Goal: Task Accomplishment & Management: Manage account settings

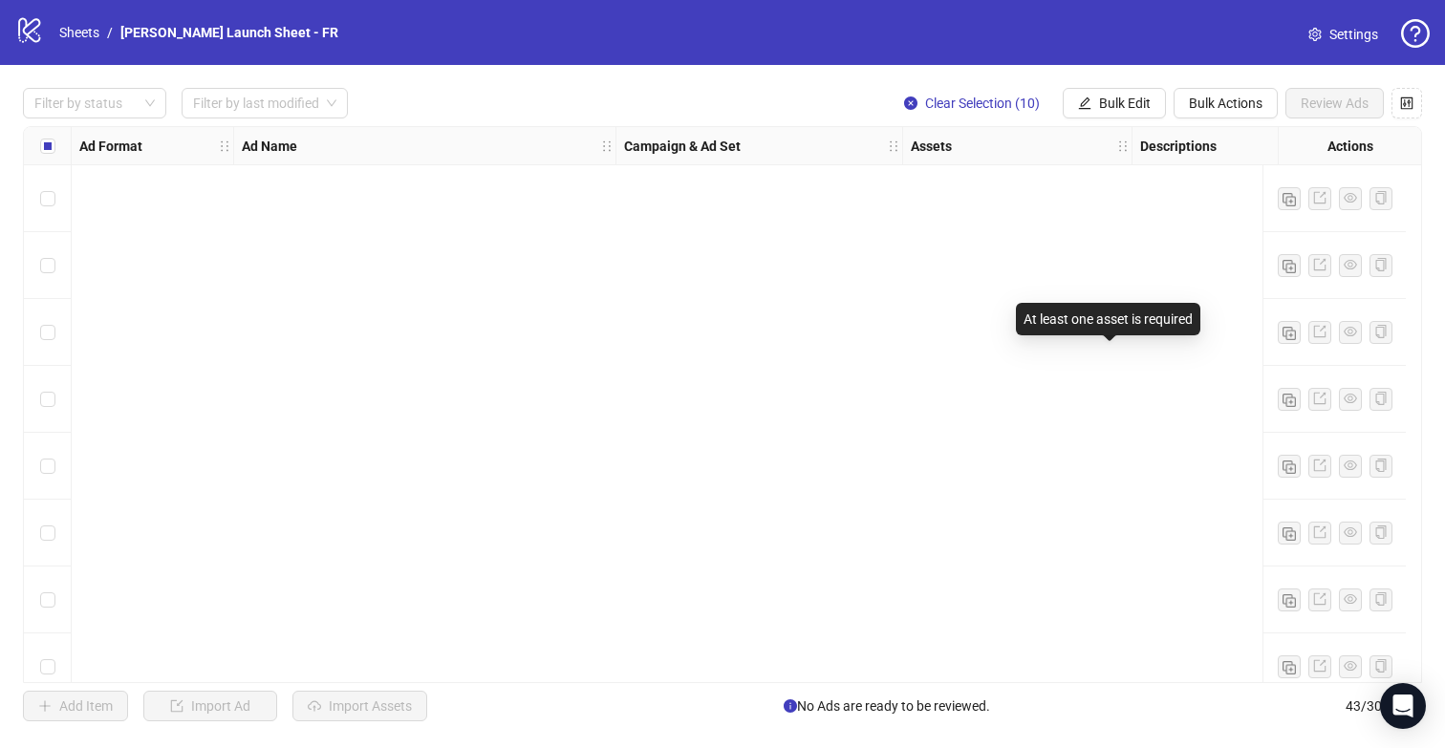
scroll to position [2052, 0]
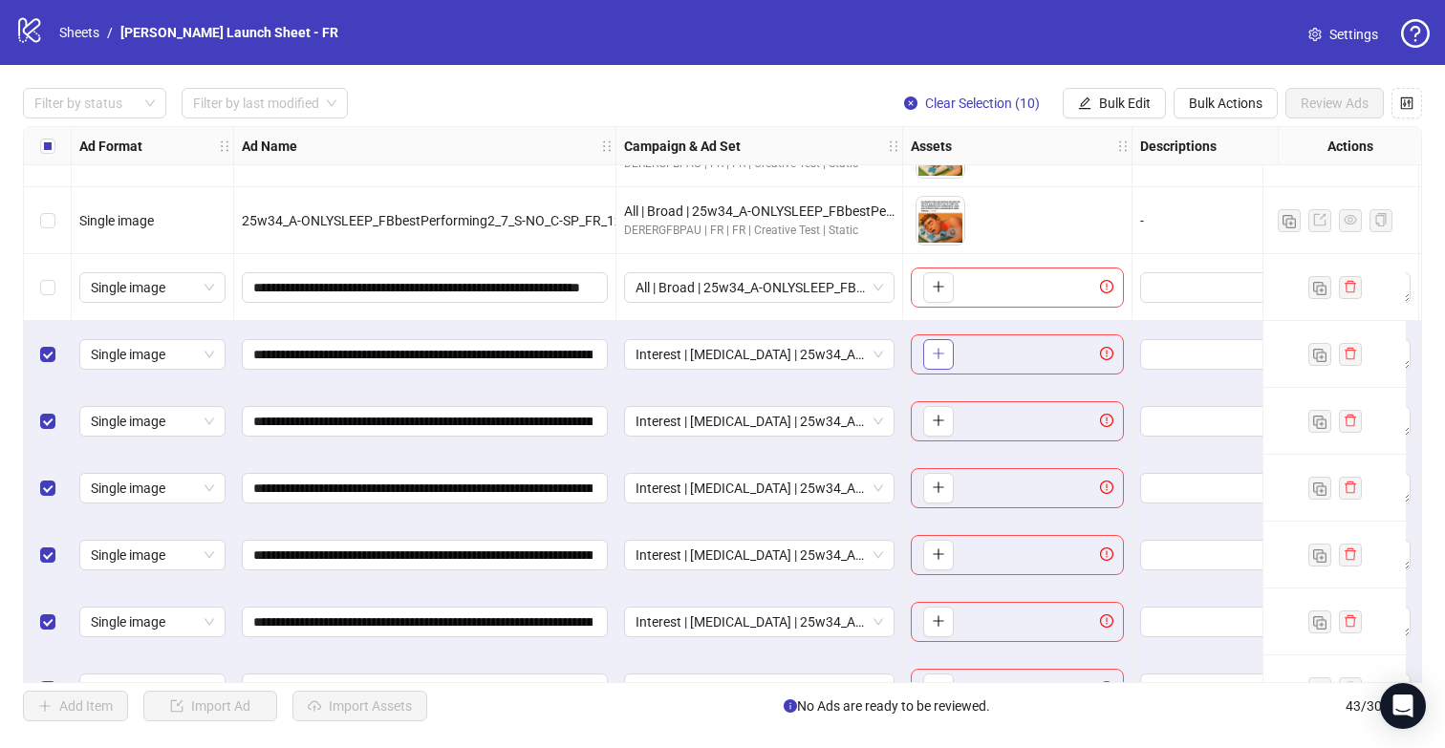
click at [939, 347] on icon "plus" at bounding box center [938, 353] width 13 height 13
click at [724, 356] on span "Interest | [MEDICAL_DATA] | 25w34_A-SNORING_FBDROLLINGVAR | [MEDICAL_DATA] 3 | …" at bounding box center [758, 354] width 247 height 29
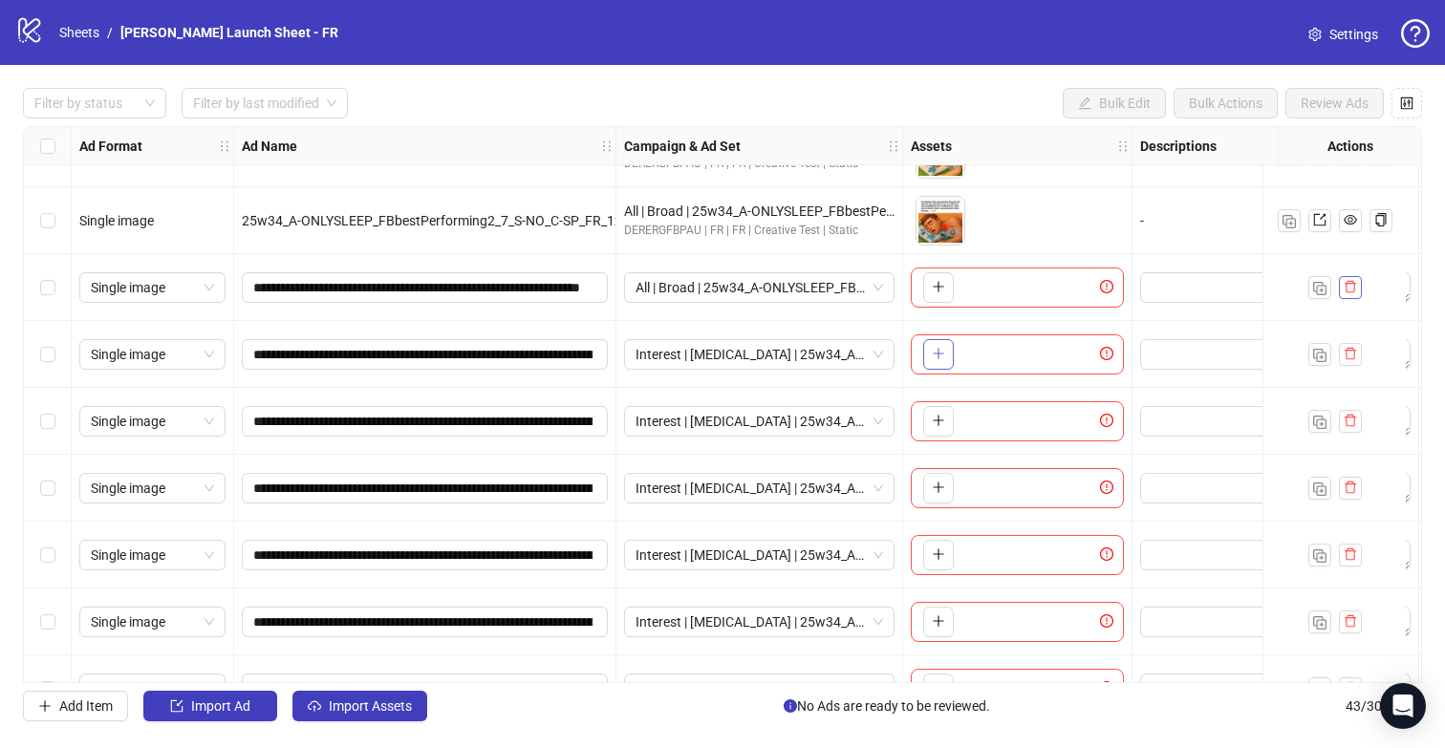
click at [1347, 283] on icon "delete" at bounding box center [1349, 287] width 11 height 12
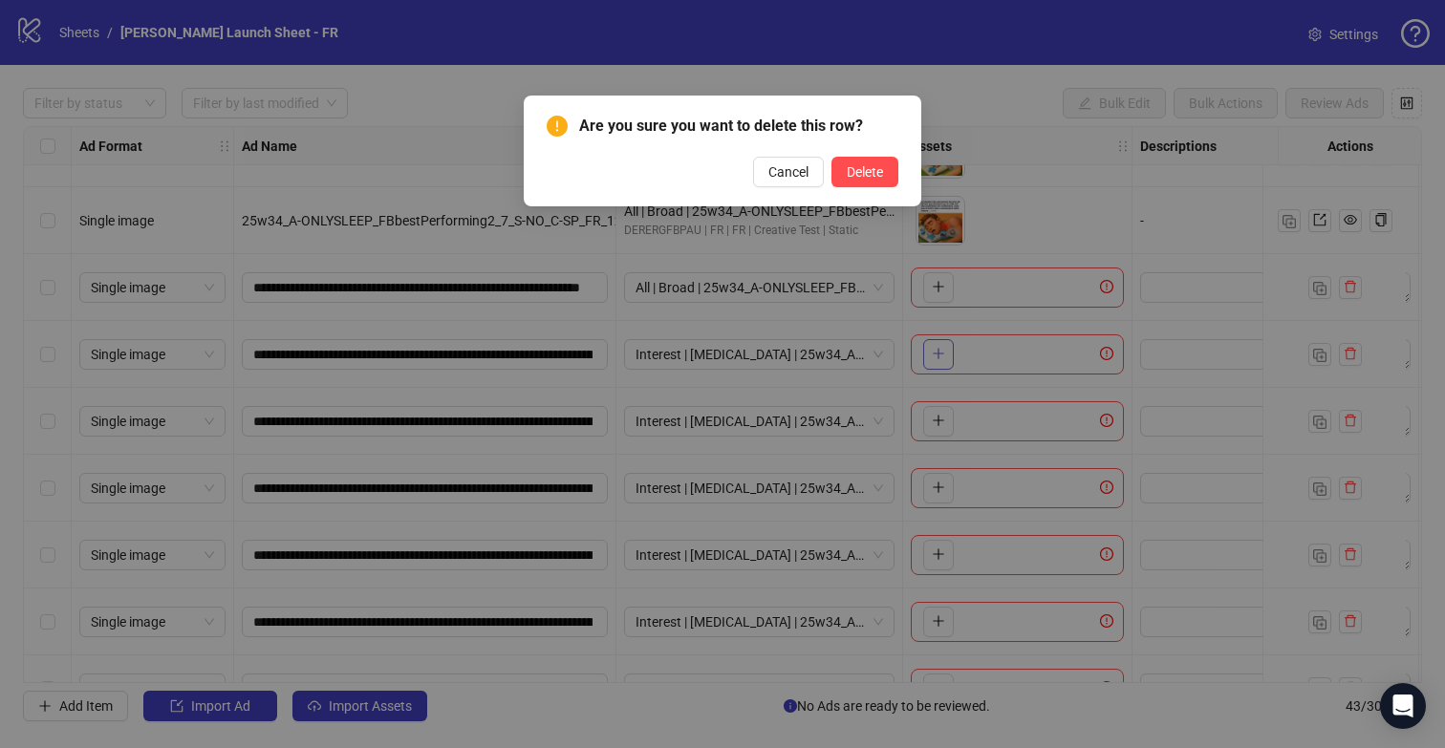
click at [831, 157] on button "Delete" at bounding box center [864, 172] width 67 height 31
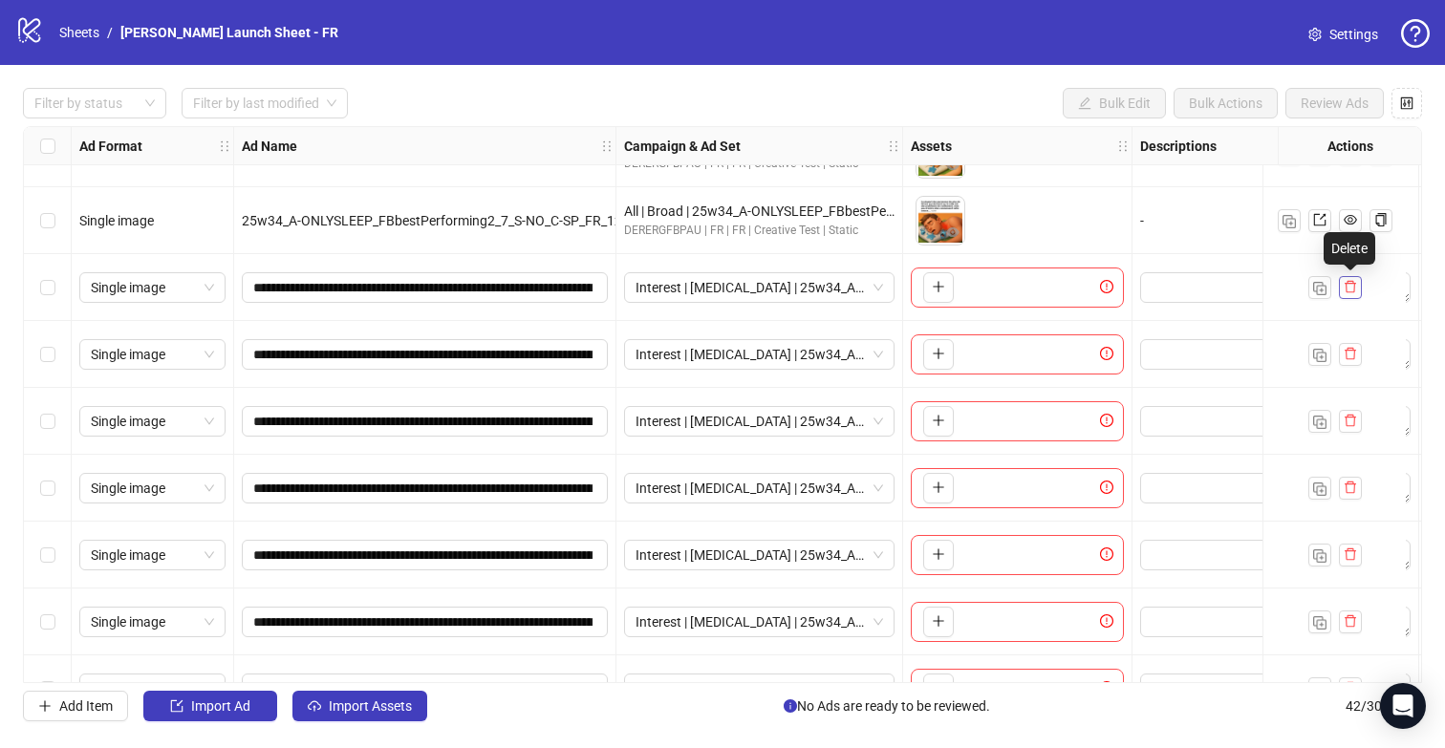
click at [1350, 288] on icon "delete" at bounding box center [1349, 286] width 13 height 13
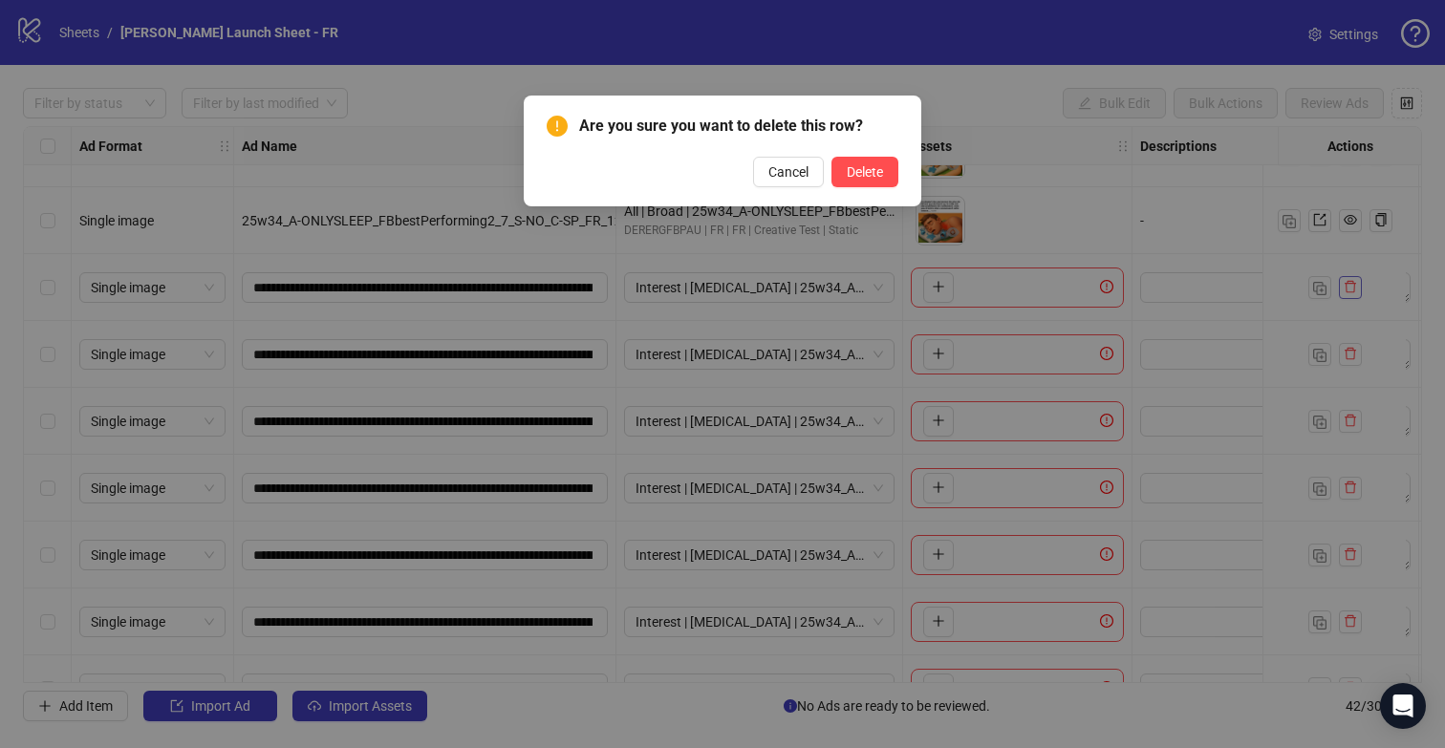
click at [831, 157] on button "Delete" at bounding box center [864, 172] width 67 height 31
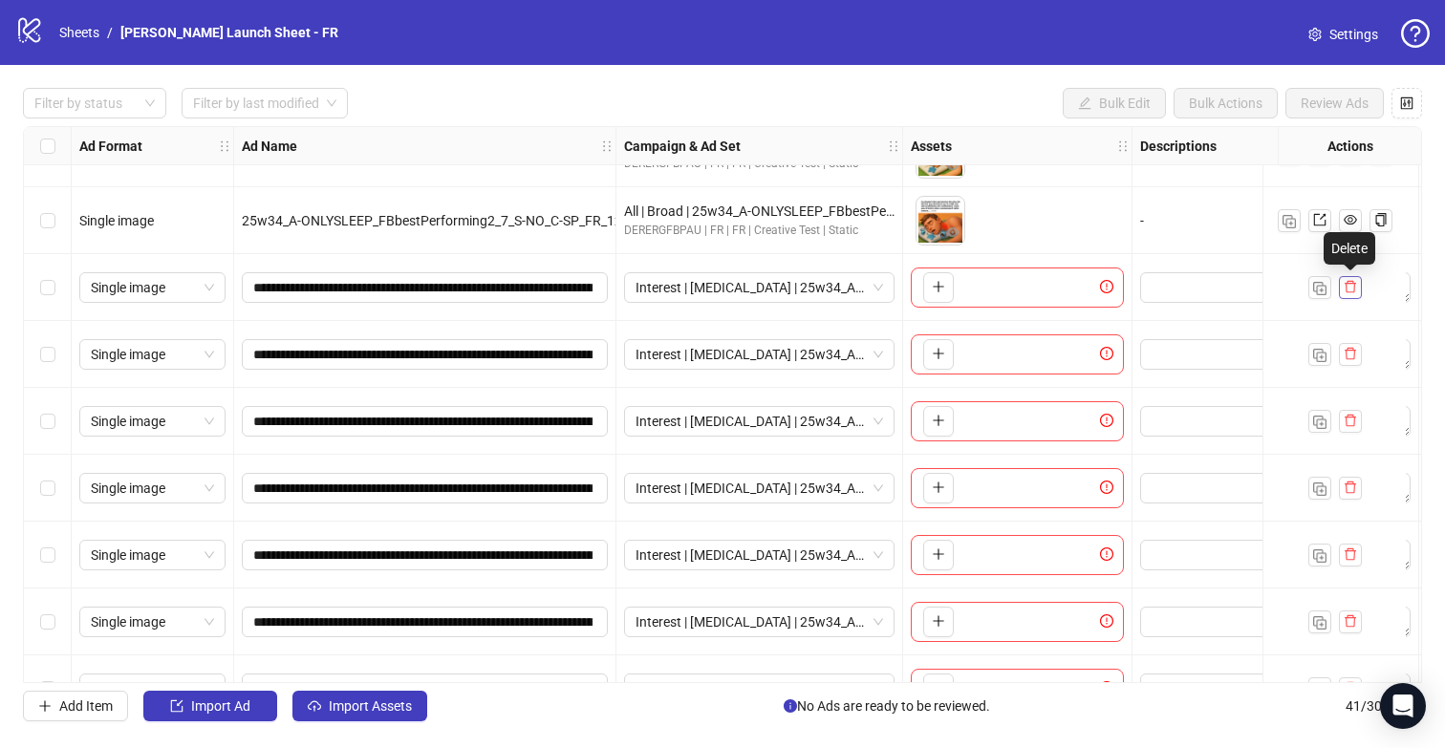
click at [1350, 288] on icon "delete" at bounding box center [1349, 286] width 13 height 13
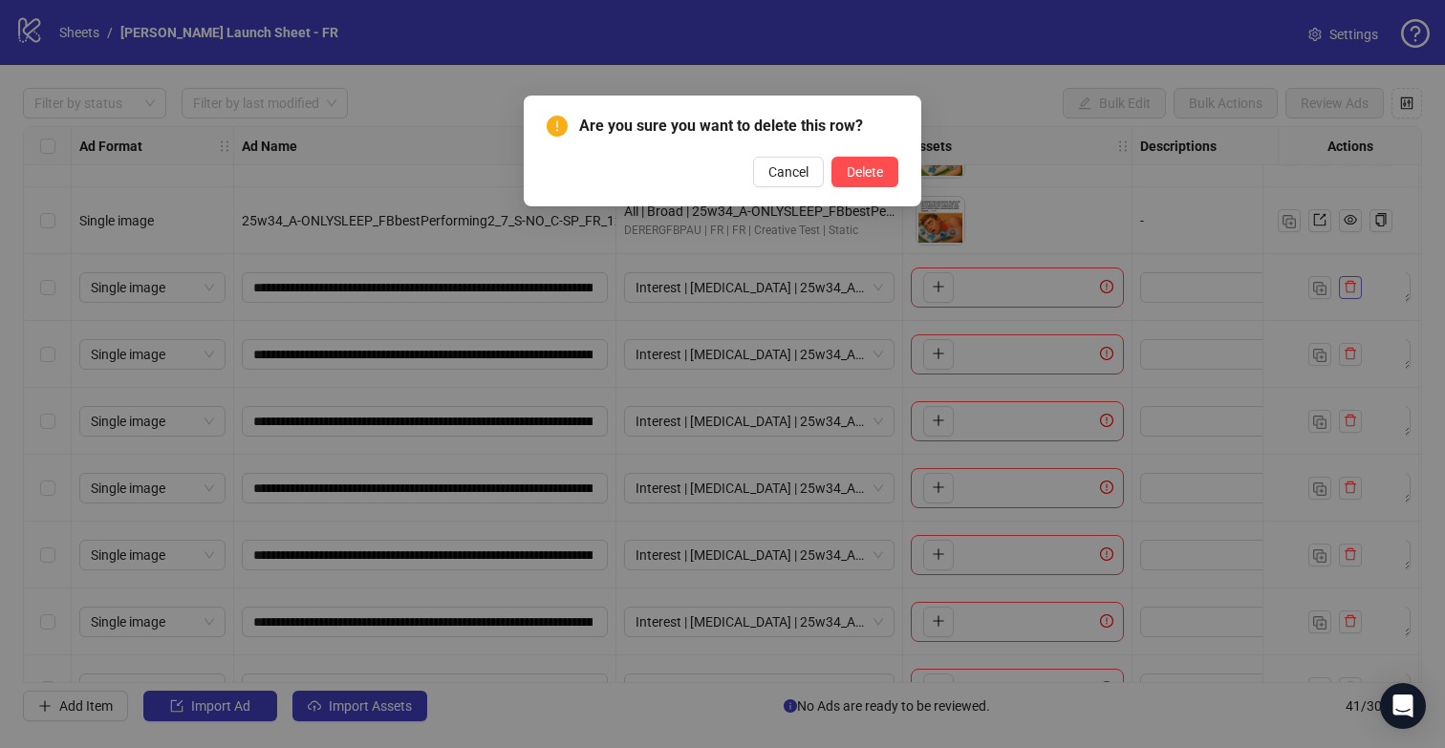
click at [831, 157] on button "Delete" at bounding box center [864, 172] width 67 height 31
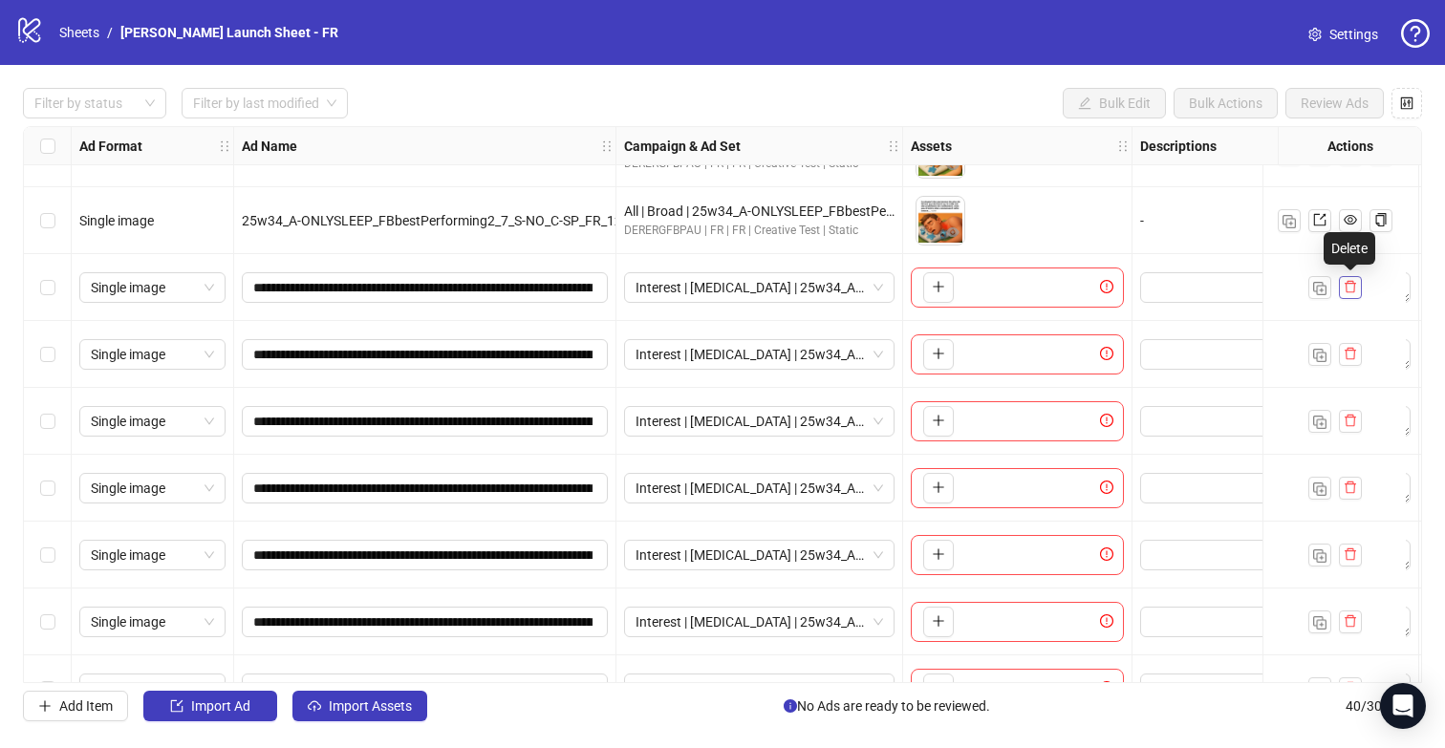
click at [1350, 288] on icon "delete" at bounding box center [1349, 286] width 13 height 13
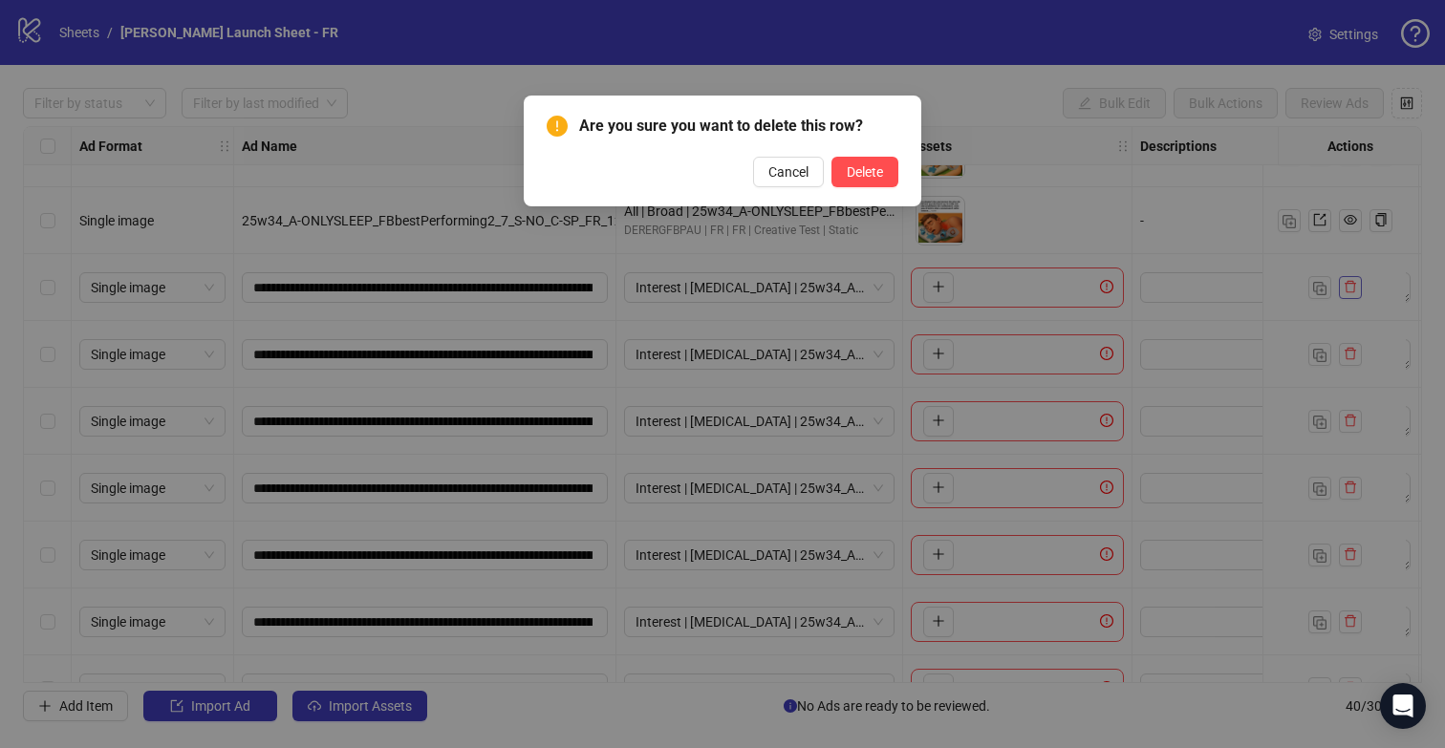
click at [831, 157] on button "Delete" at bounding box center [864, 172] width 67 height 31
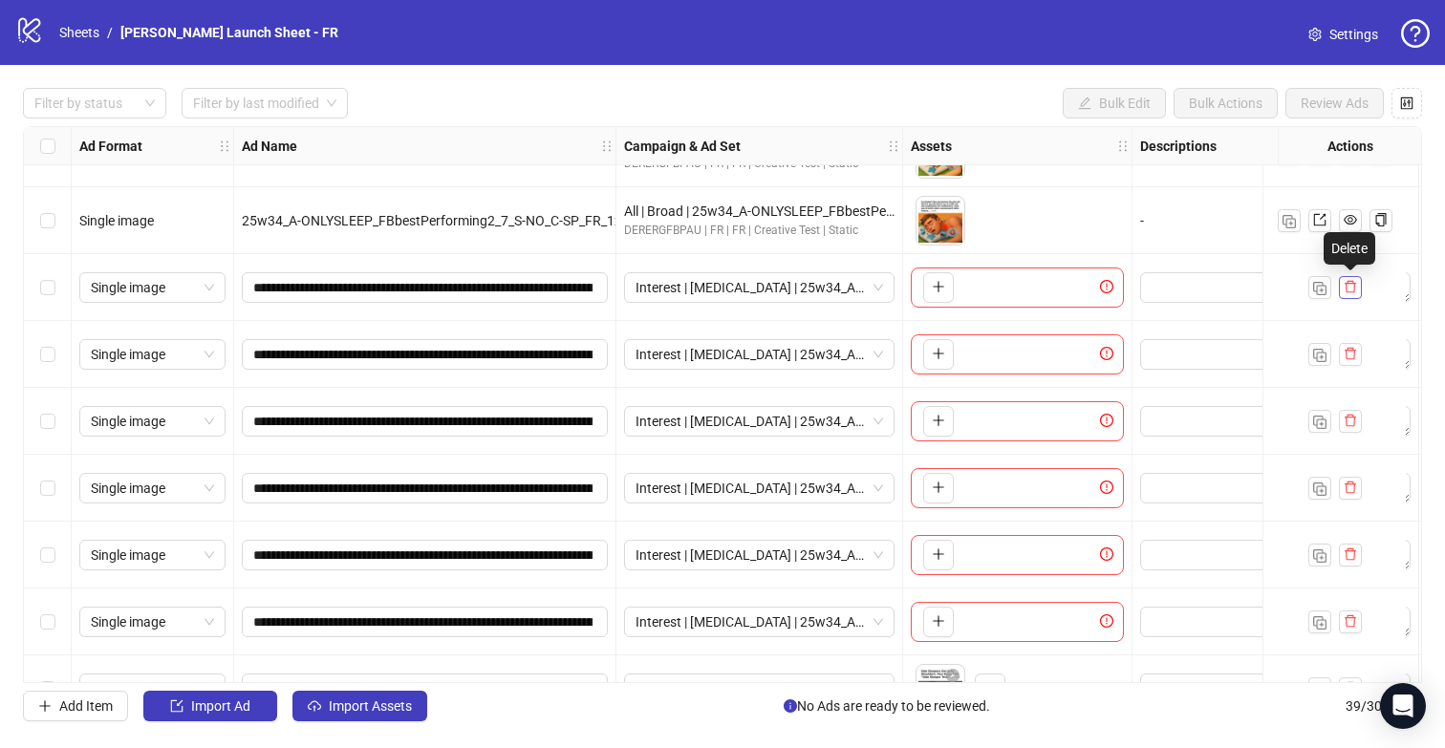
click at [1350, 288] on icon "delete" at bounding box center [1349, 286] width 13 height 13
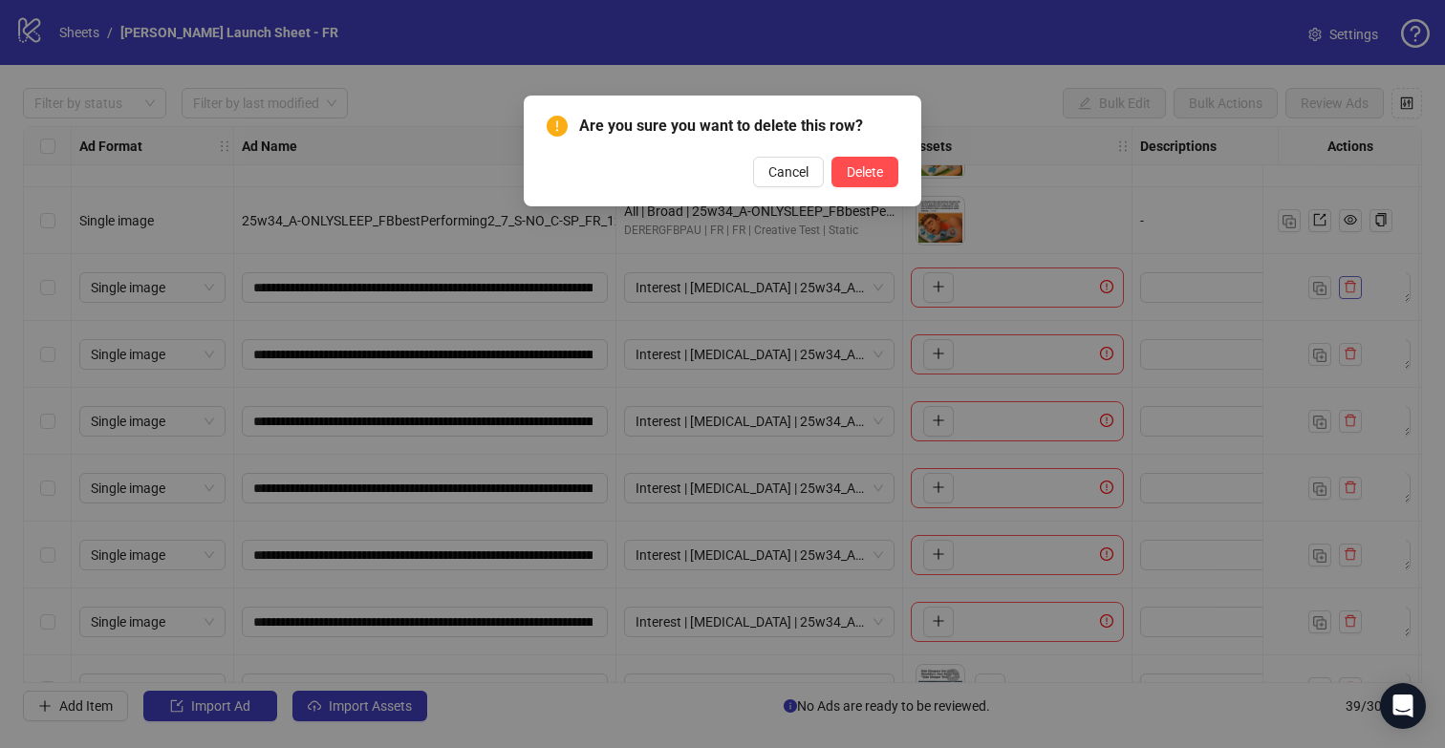
click at [831, 157] on button "Delete" at bounding box center [864, 172] width 67 height 31
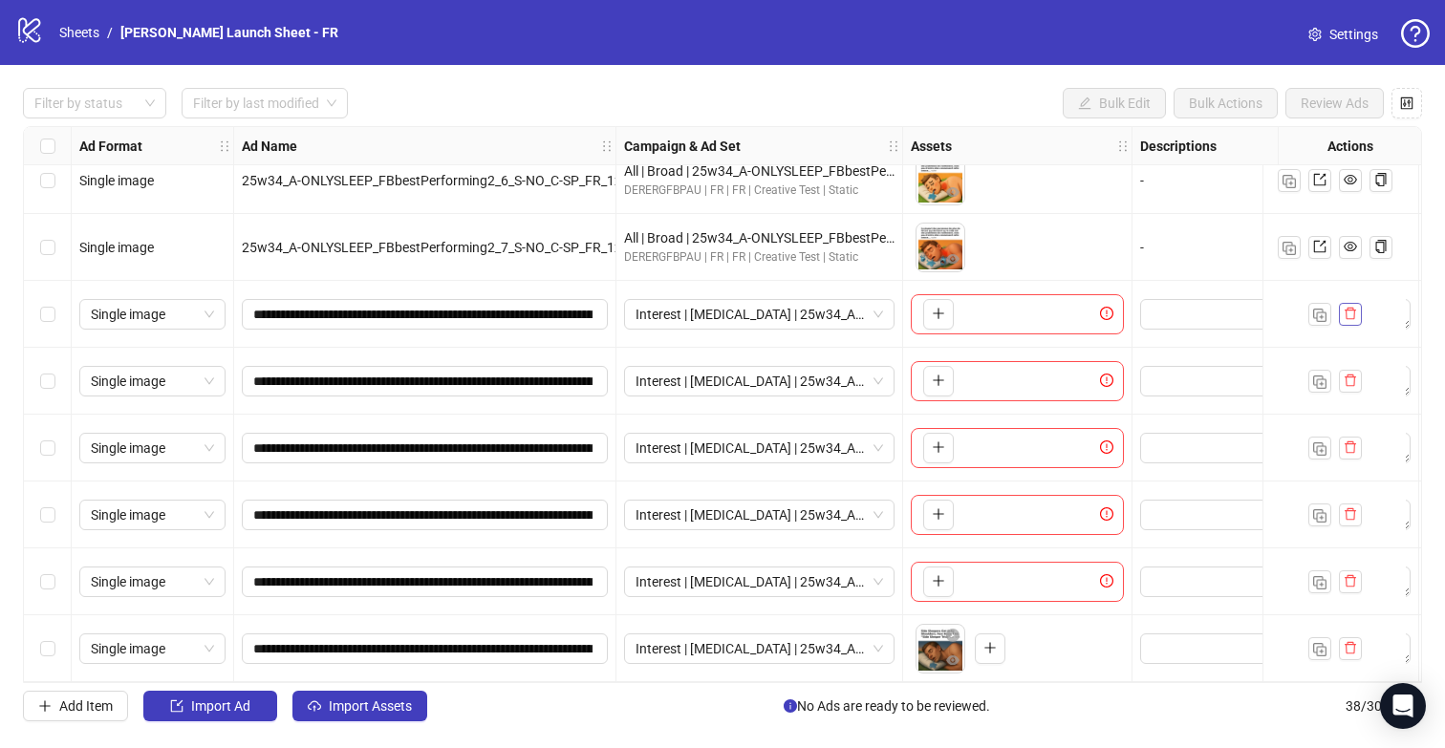
click at [1350, 288] on div at bounding box center [1333, 314] width 143 height 67
click at [1352, 312] on icon "delete" at bounding box center [1349, 313] width 13 height 13
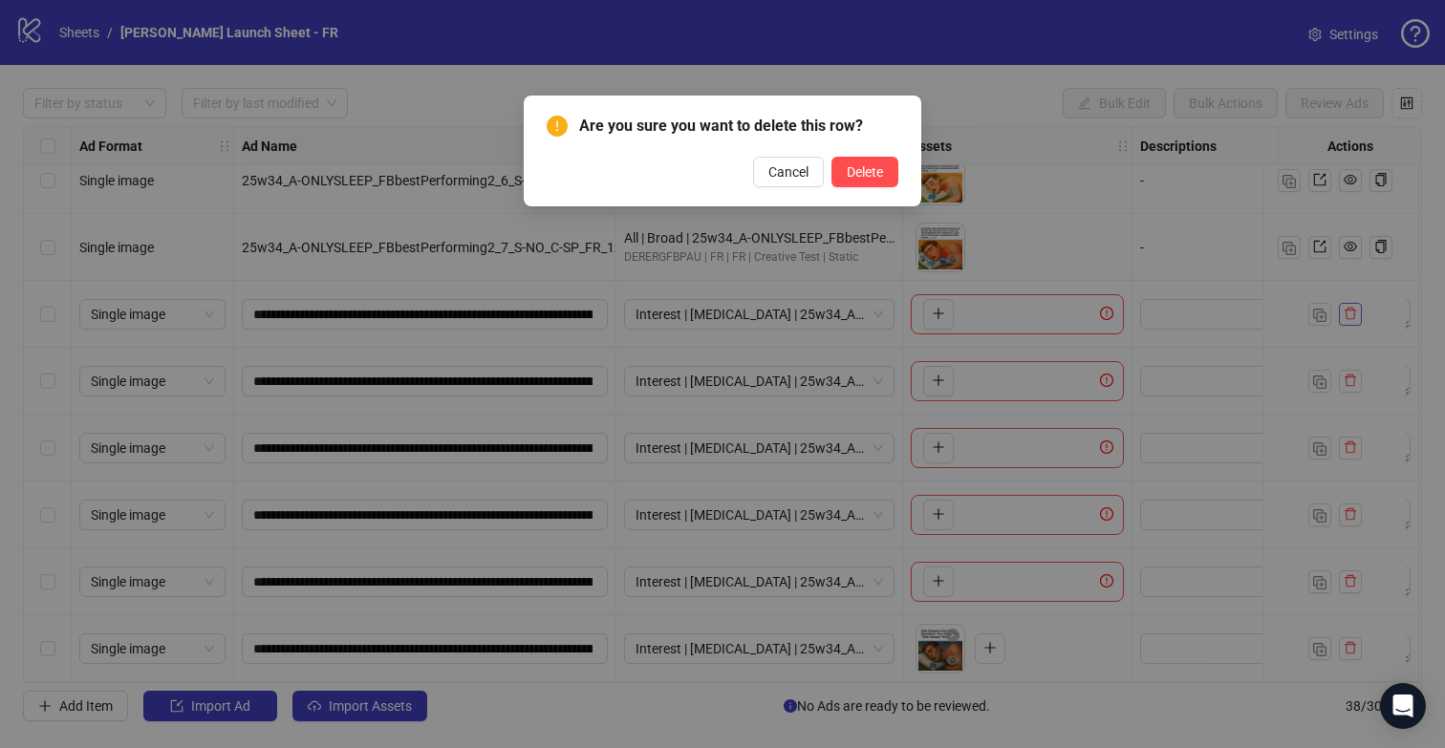
click at [831, 157] on button "Delete" at bounding box center [864, 172] width 67 height 31
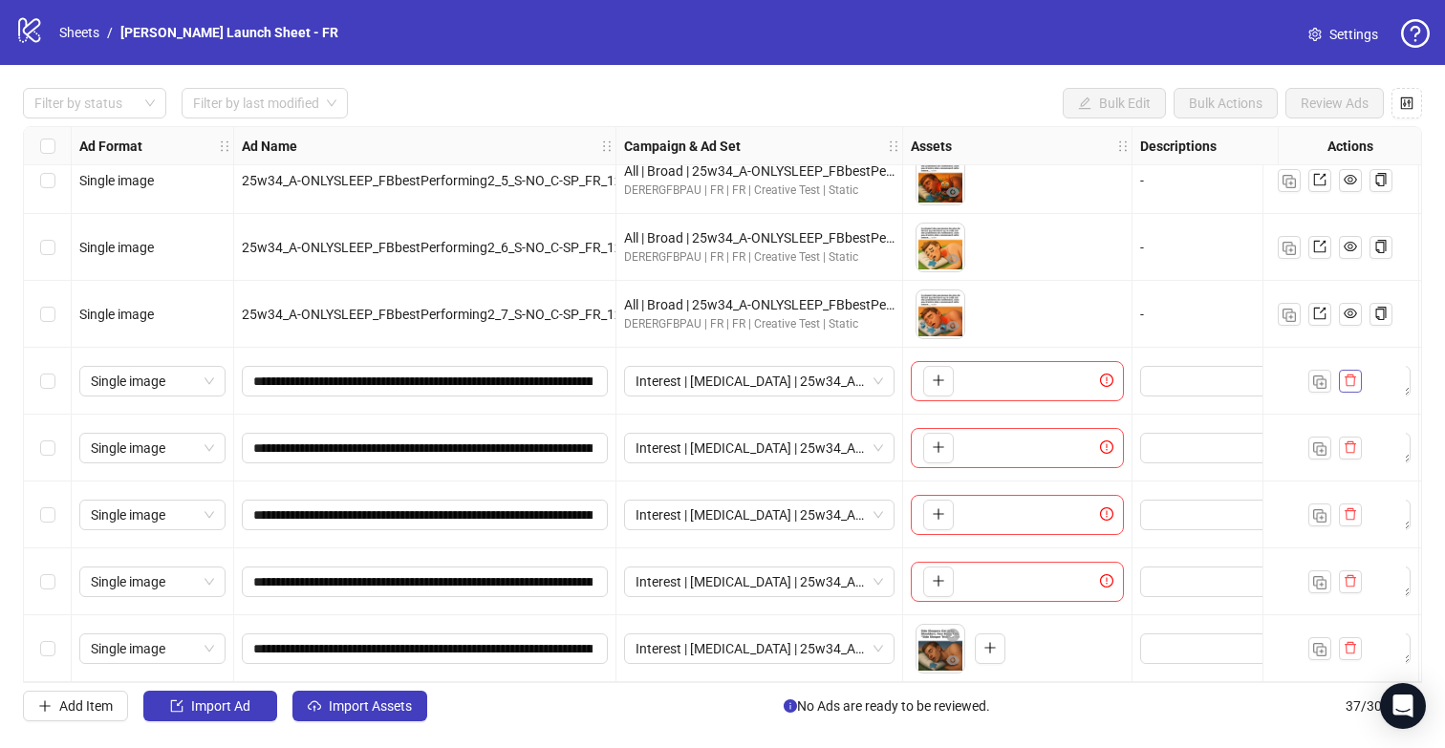
click at [1354, 375] on icon "delete" at bounding box center [1349, 381] width 11 height 12
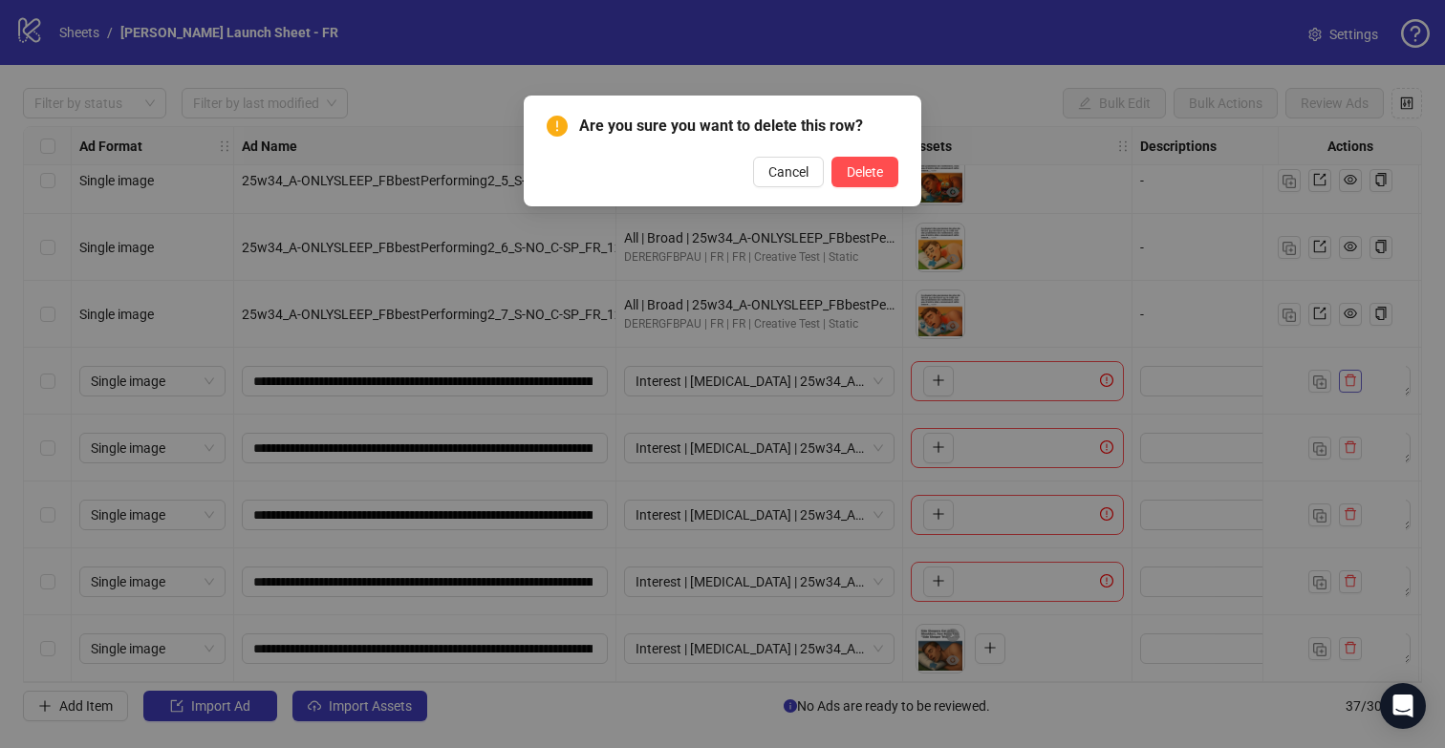
click at [831, 157] on button "Delete" at bounding box center [864, 172] width 67 height 31
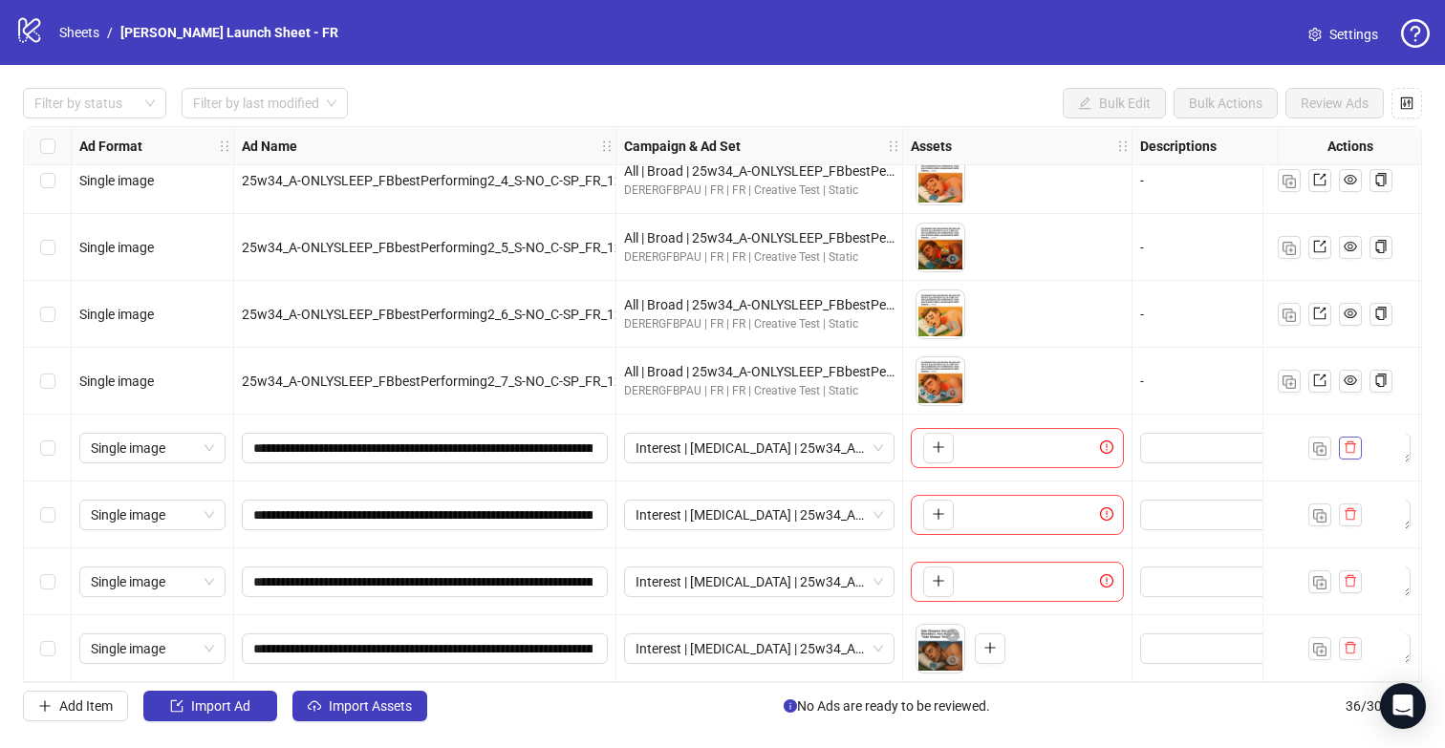
click at [1352, 441] on icon "delete" at bounding box center [1349, 447] width 13 height 13
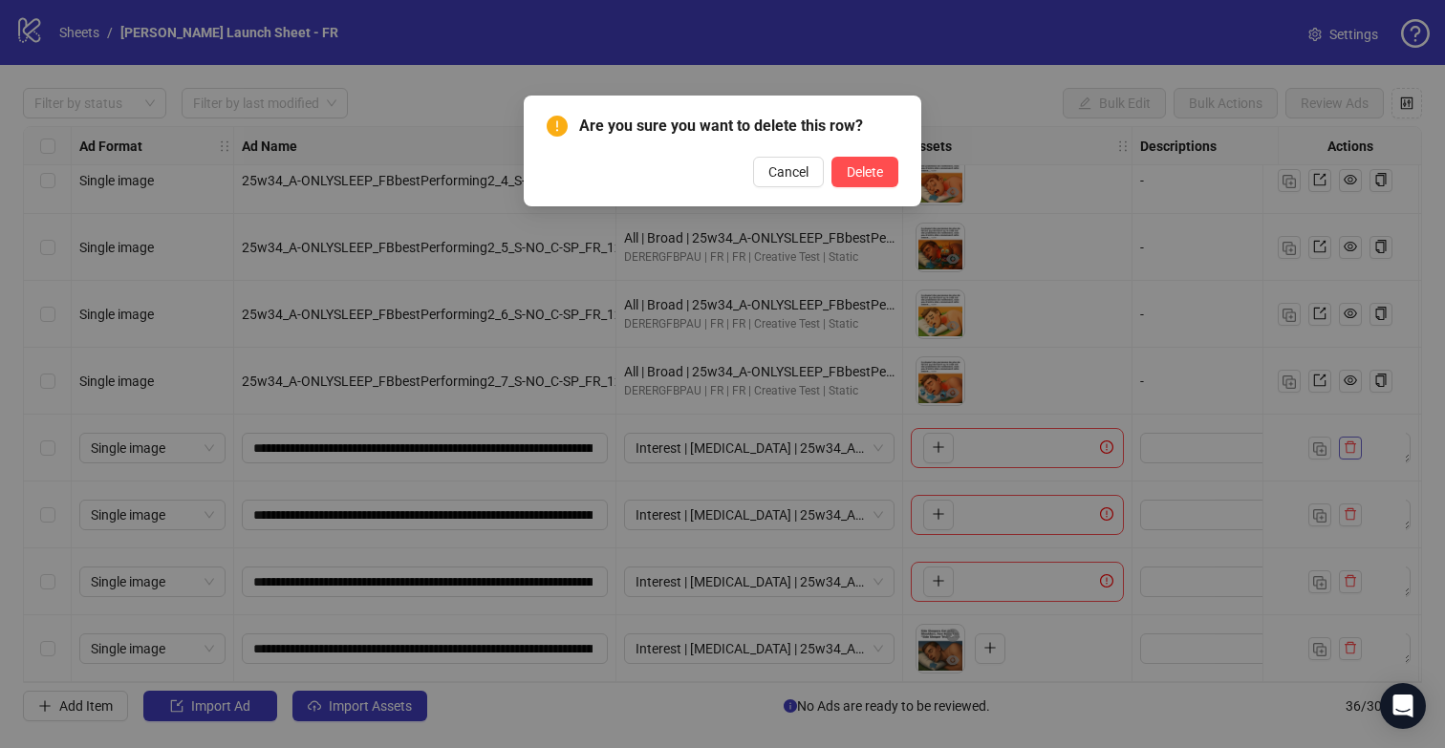
click at [831, 157] on button "Delete" at bounding box center [864, 172] width 67 height 31
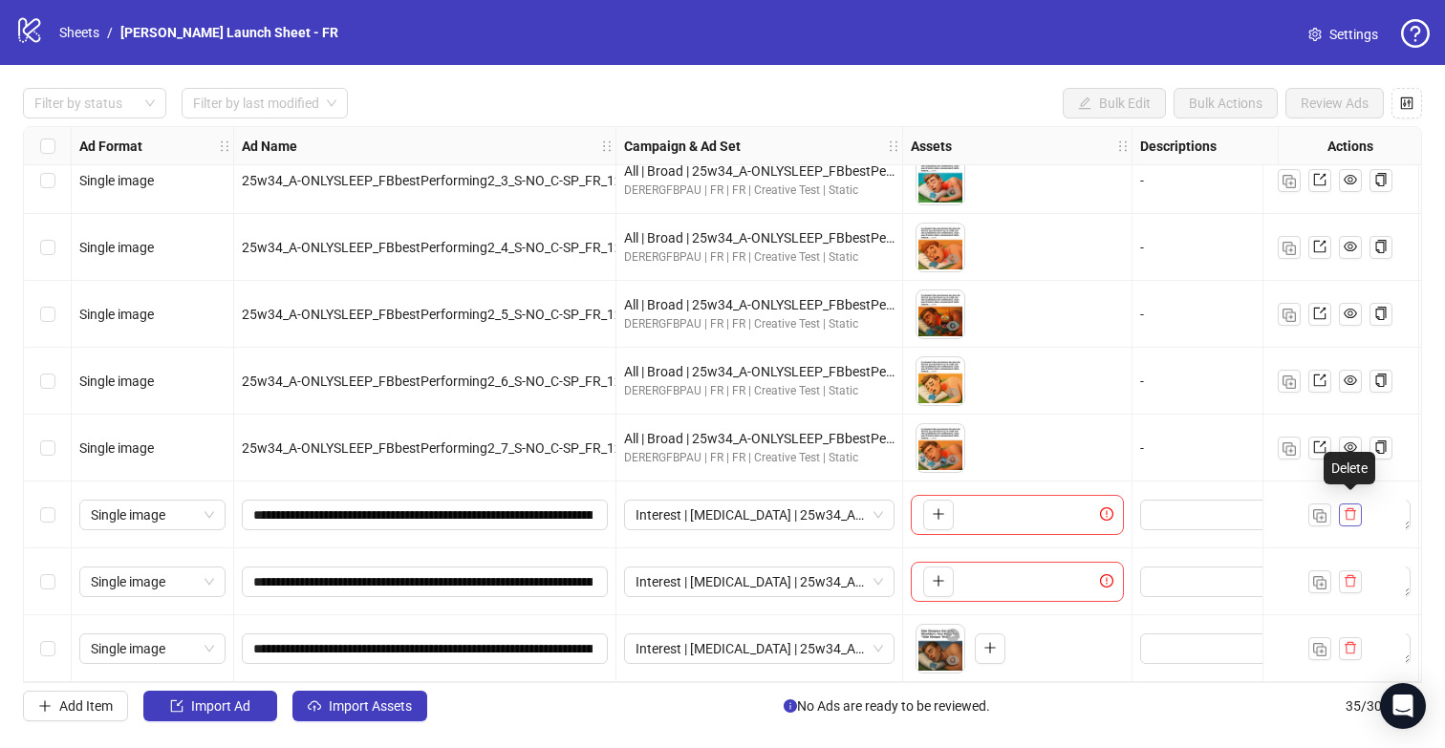
click at [1351, 510] on icon "delete" at bounding box center [1349, 513] width 13 height 13
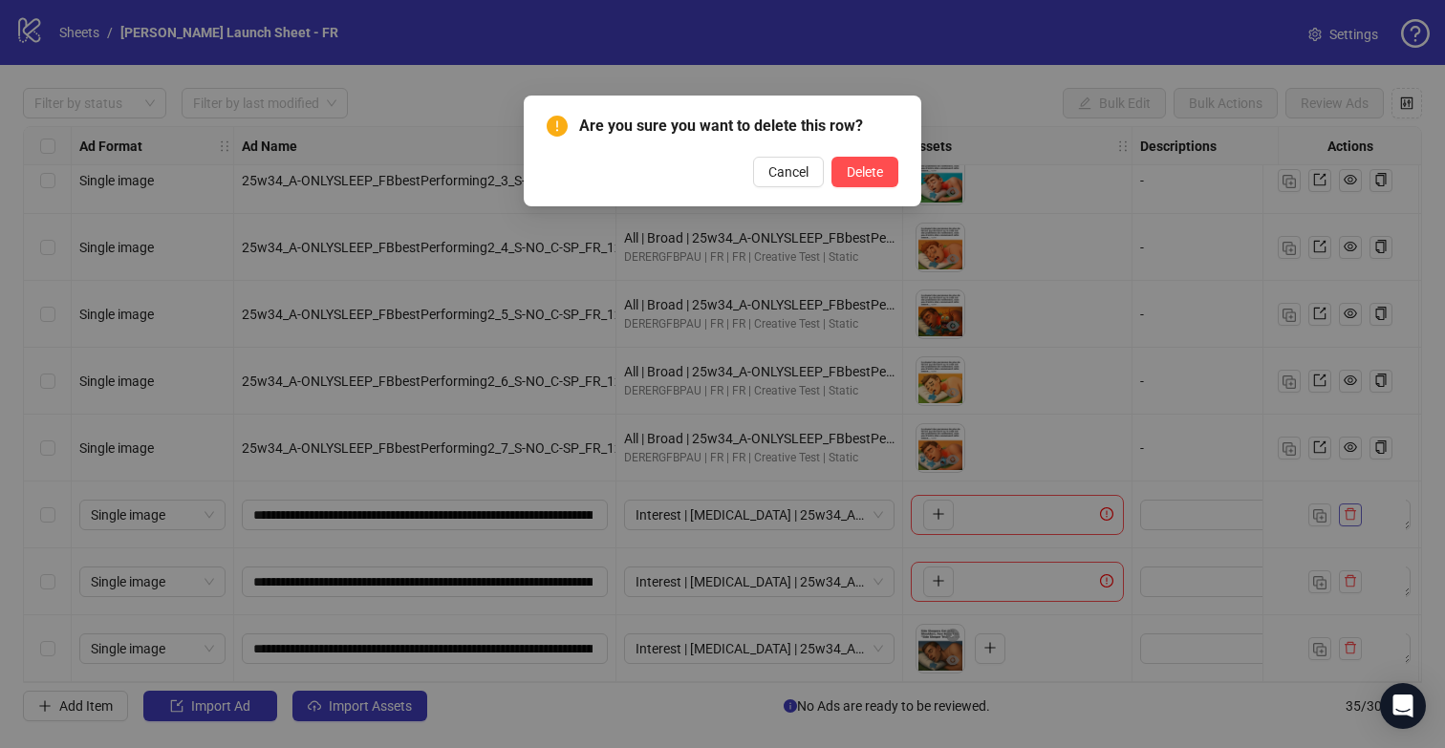
click at [831, 157] on button "Delete" at bounding box center [864, 172] width 67 height 31
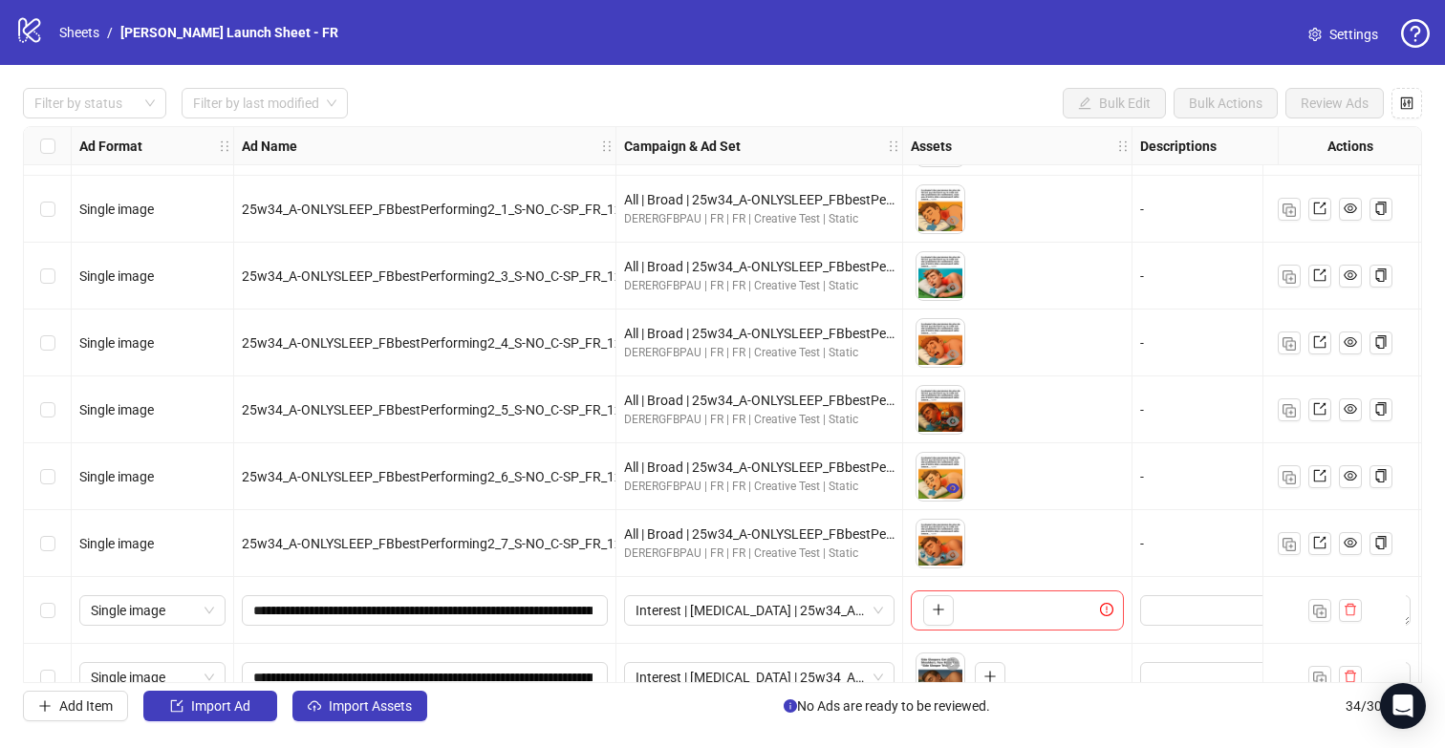
scroll to position [1765, 0]
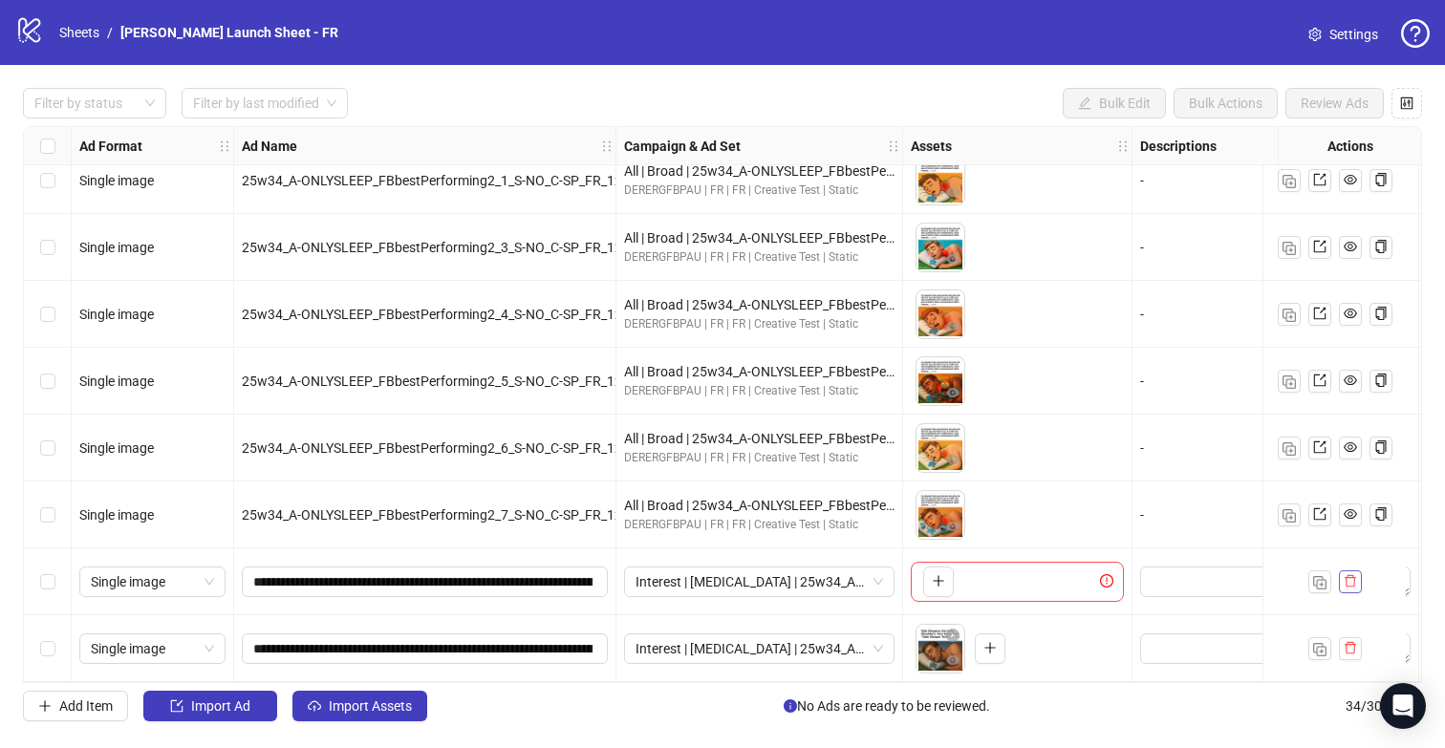
click at [1350, 575] on icon "delete" at bounding box center [1349, 581] width 11 height 12
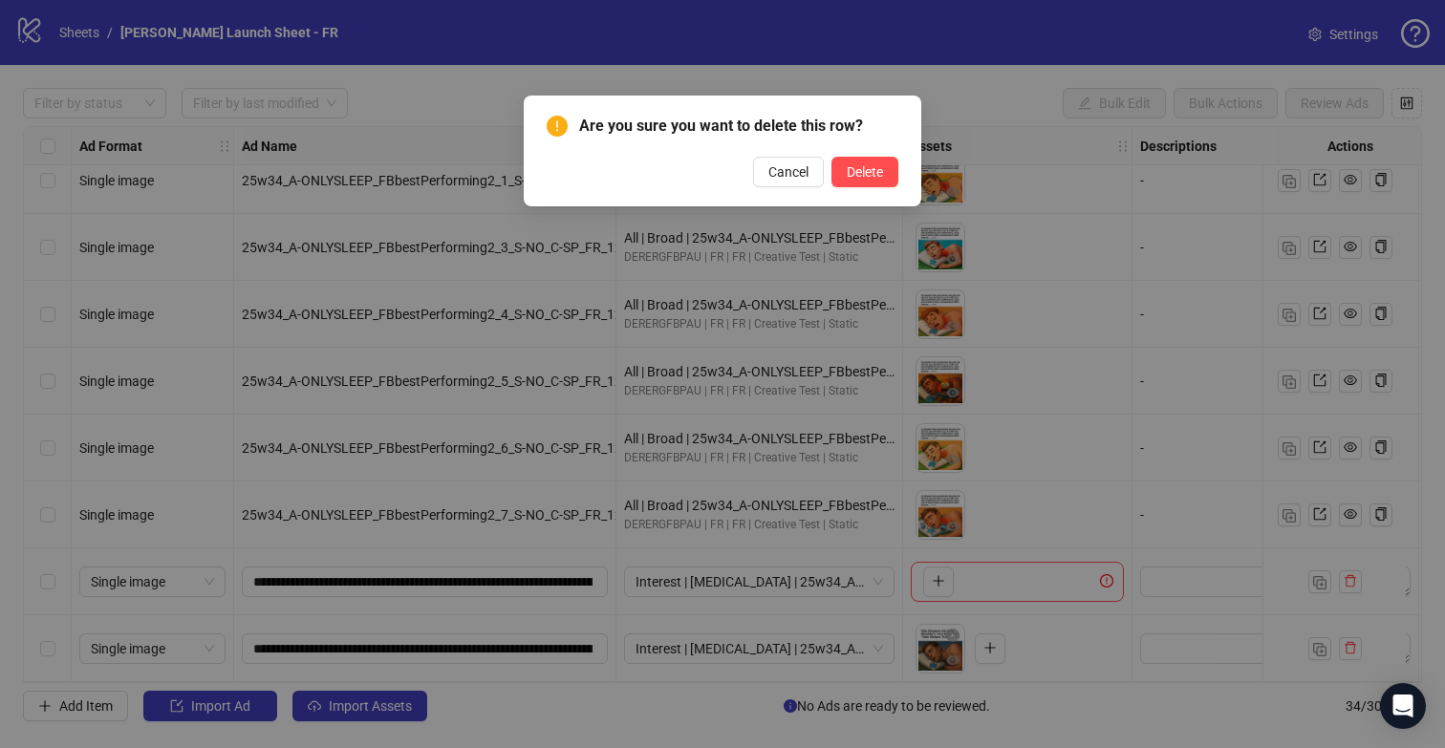
click at [838, 149] on div "Are you sure you want to delete this row? Cancel Delete" at bounding box center [723, 151] width 352 height 73
click at [847, 161] on button "Delete" at bounding box center [864, 172] width 67 height 31
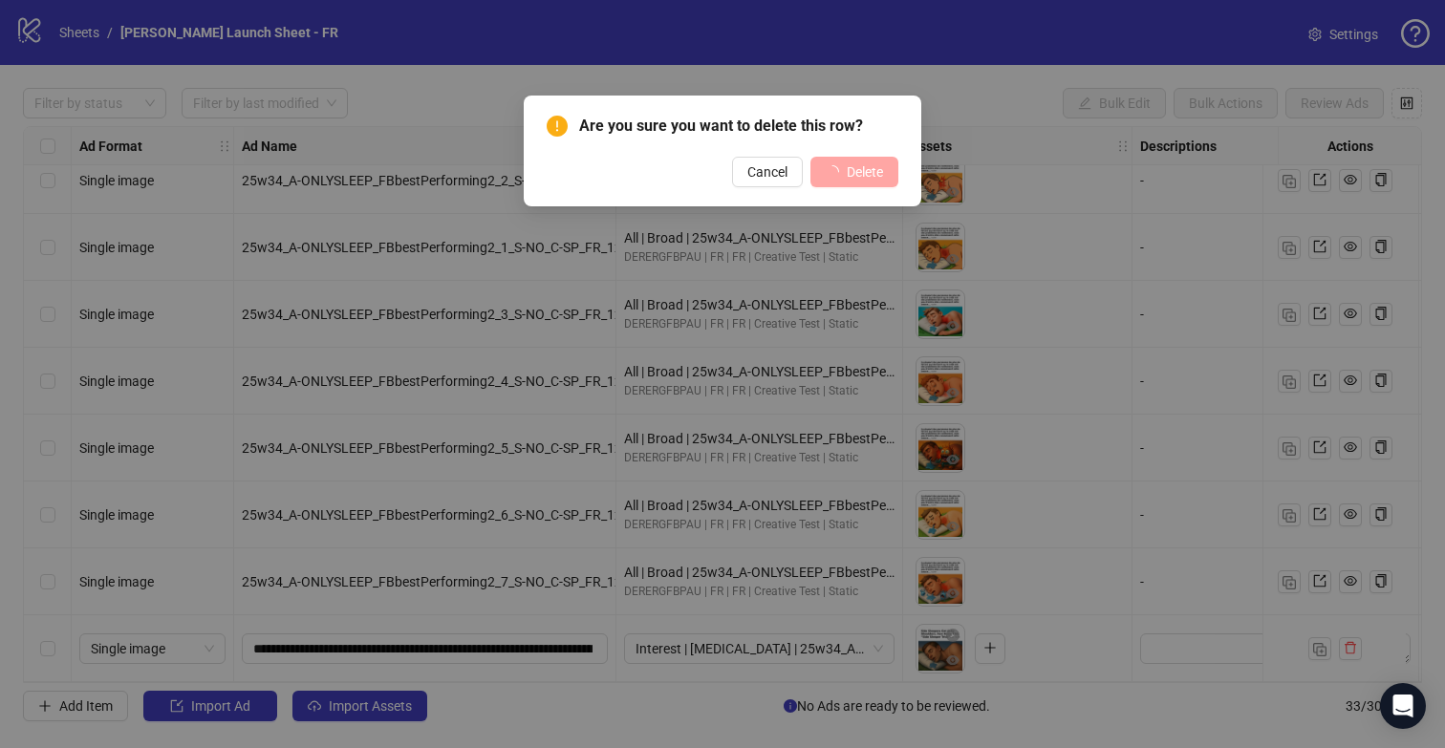
scroll to position [1698, 0]
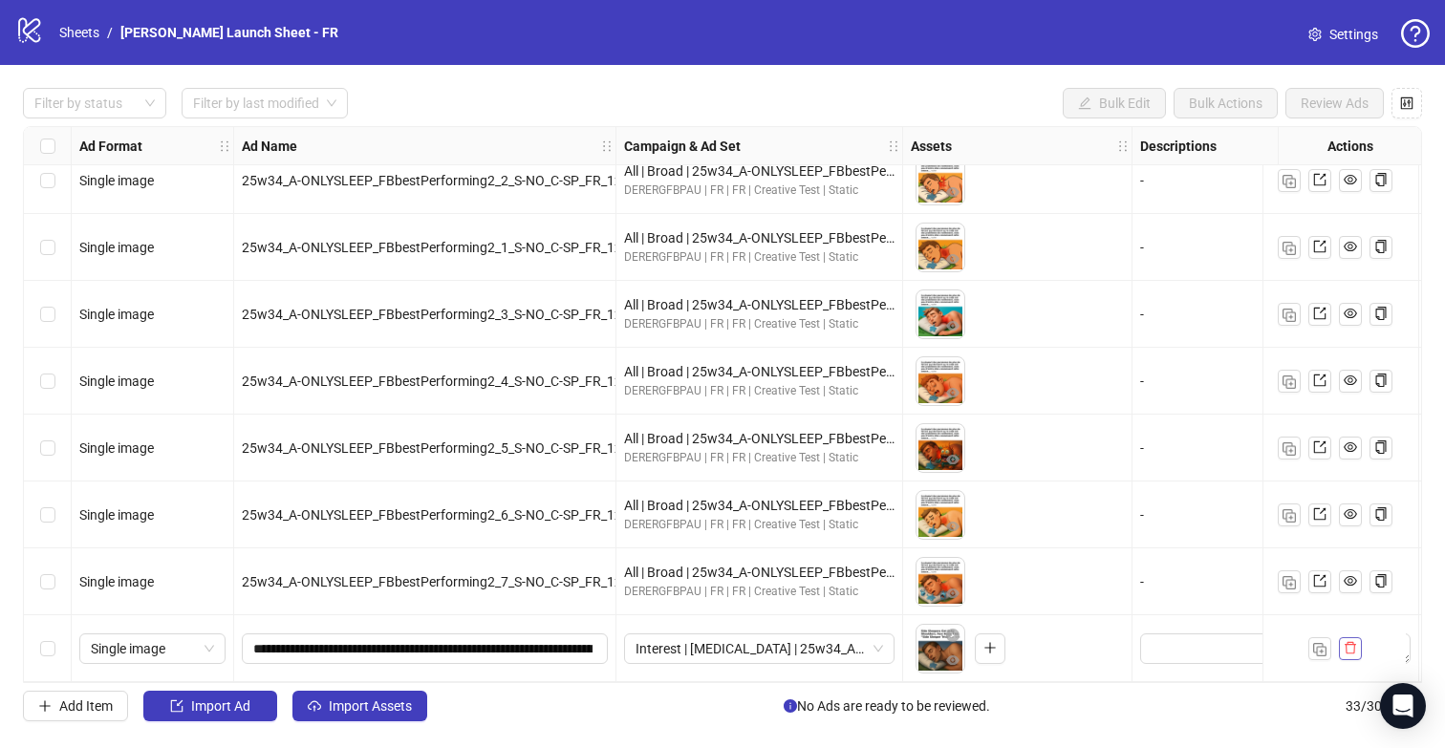
click at [1354, 641] on icon "delete" at bounding box center [1349, 647] width 13 height 13
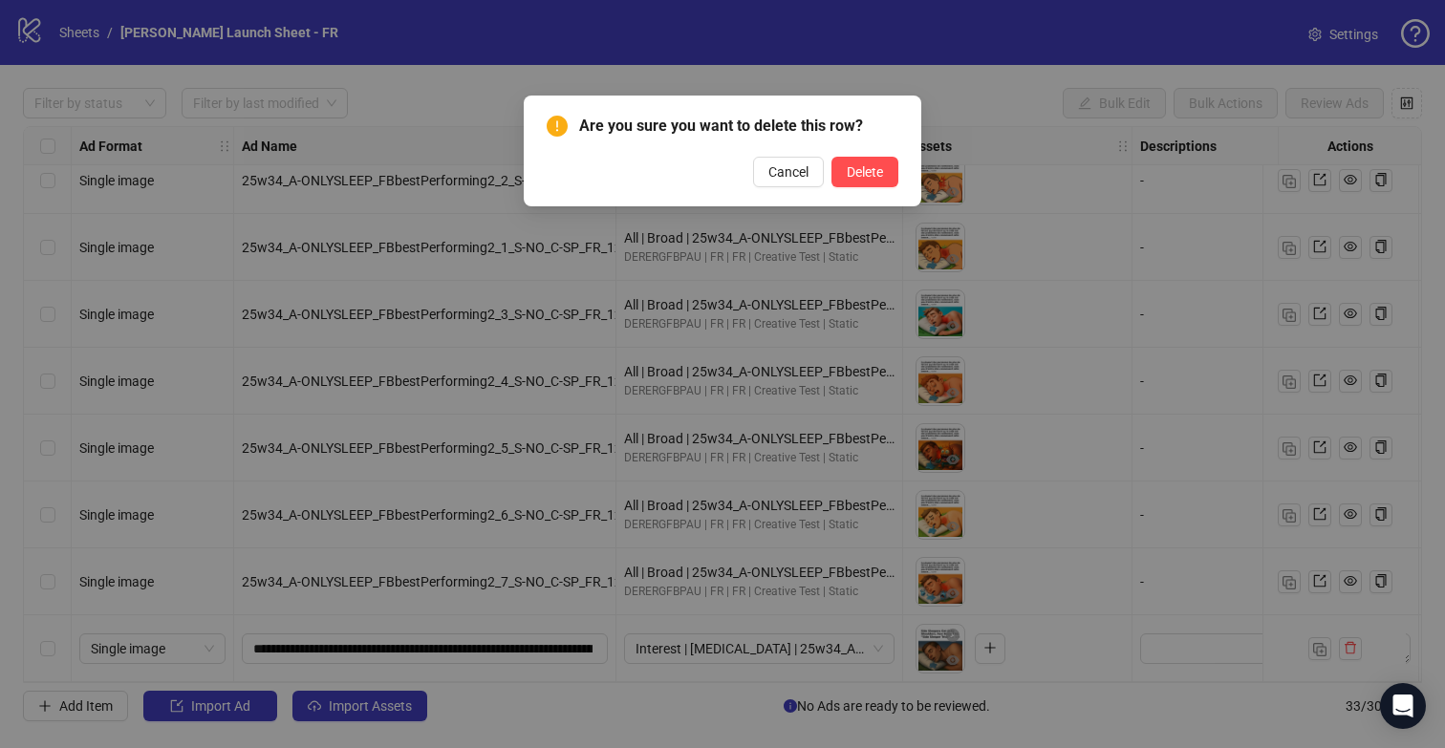
click at [866, 187] on div "Are you sure you want to delete this row? Cancel Delete" at bounding box center [723, 151] width 398 height 111
click at [866, 179] on span "Delete" at bounding box center [865, 171] width 36 height 15
